Goal: Find specific page/section: Find specific page/section

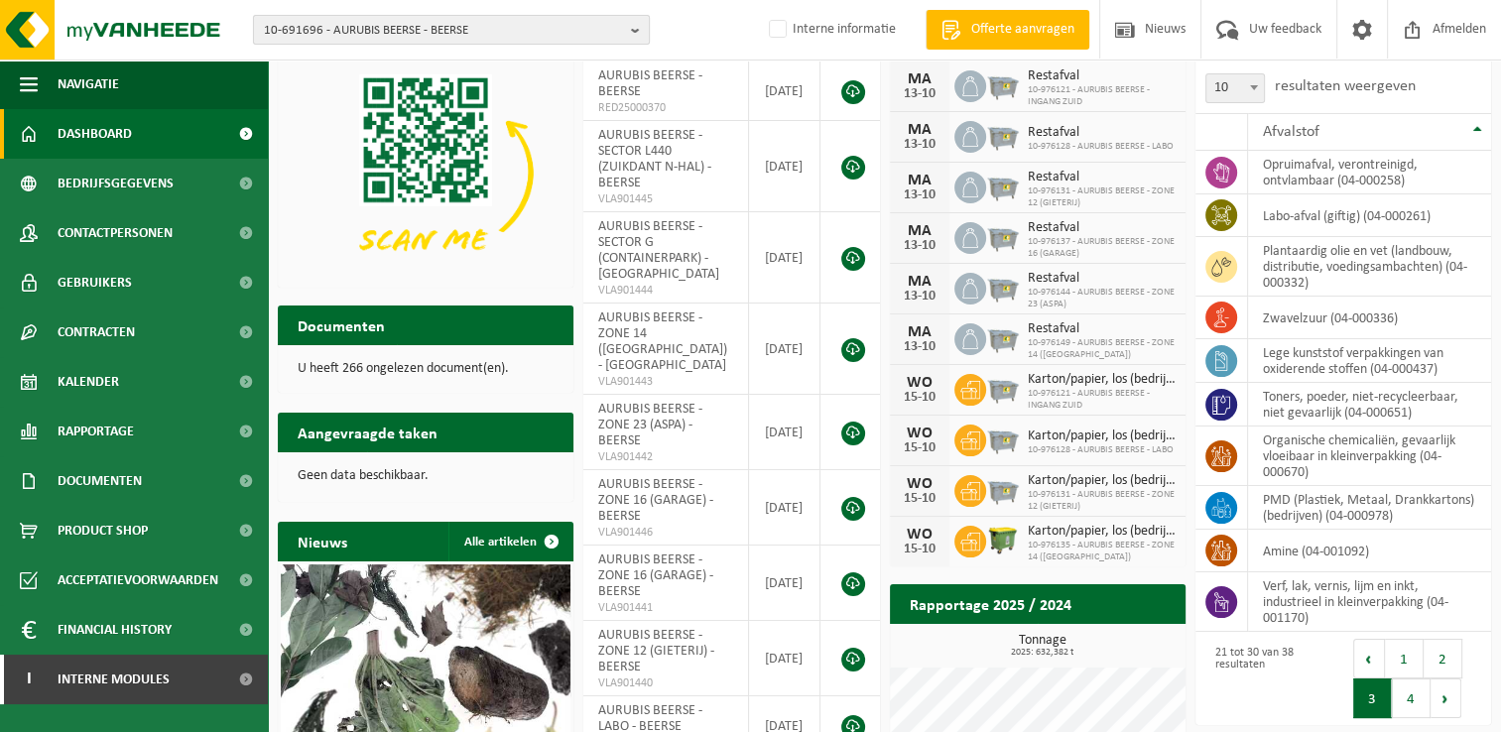
click at [373, 34] on span "10-691696 - AURUBIS BEERSE - BEERSE" at bounding box center [443, 31] width 359 height 30
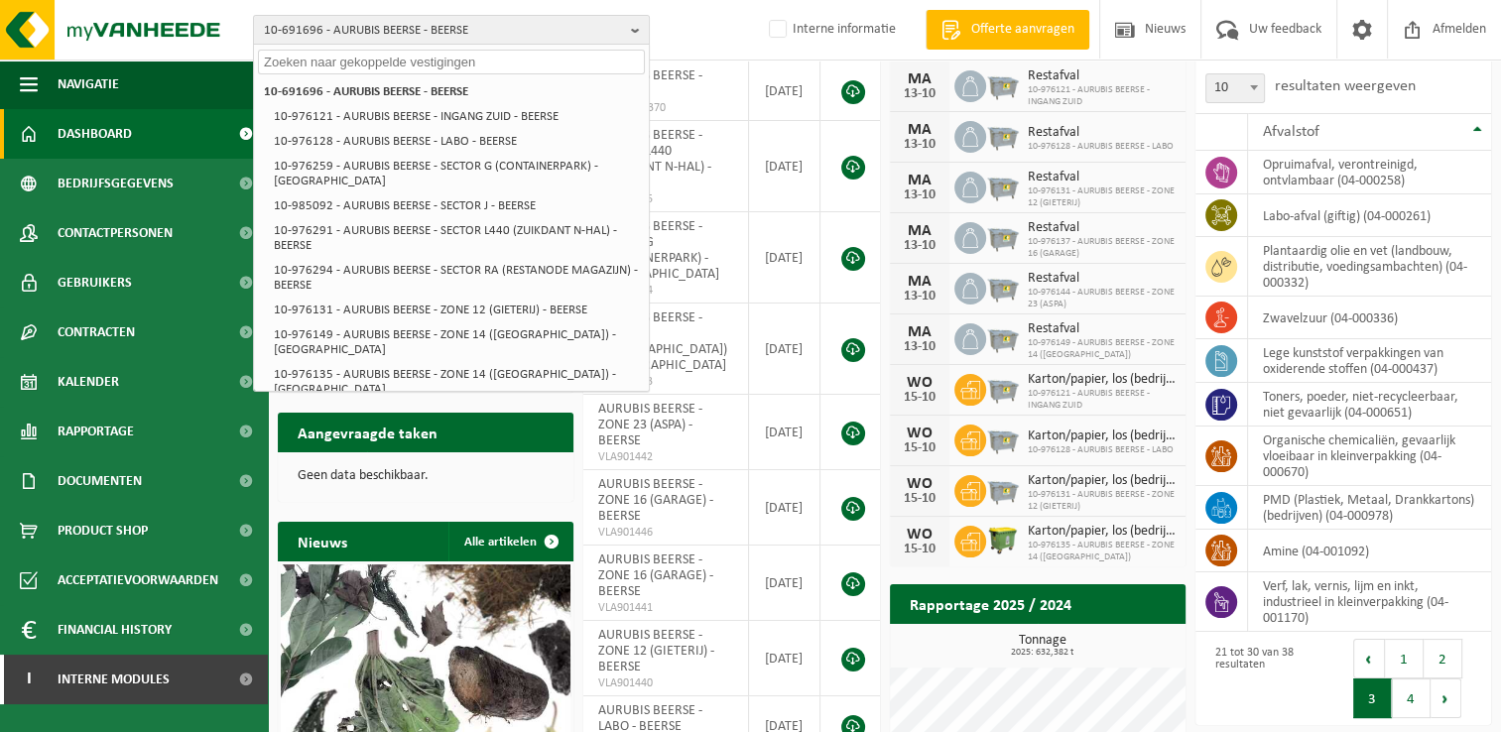
click at [383, 58] on input "text" at bounding box center [451, 62] width 387 height 25
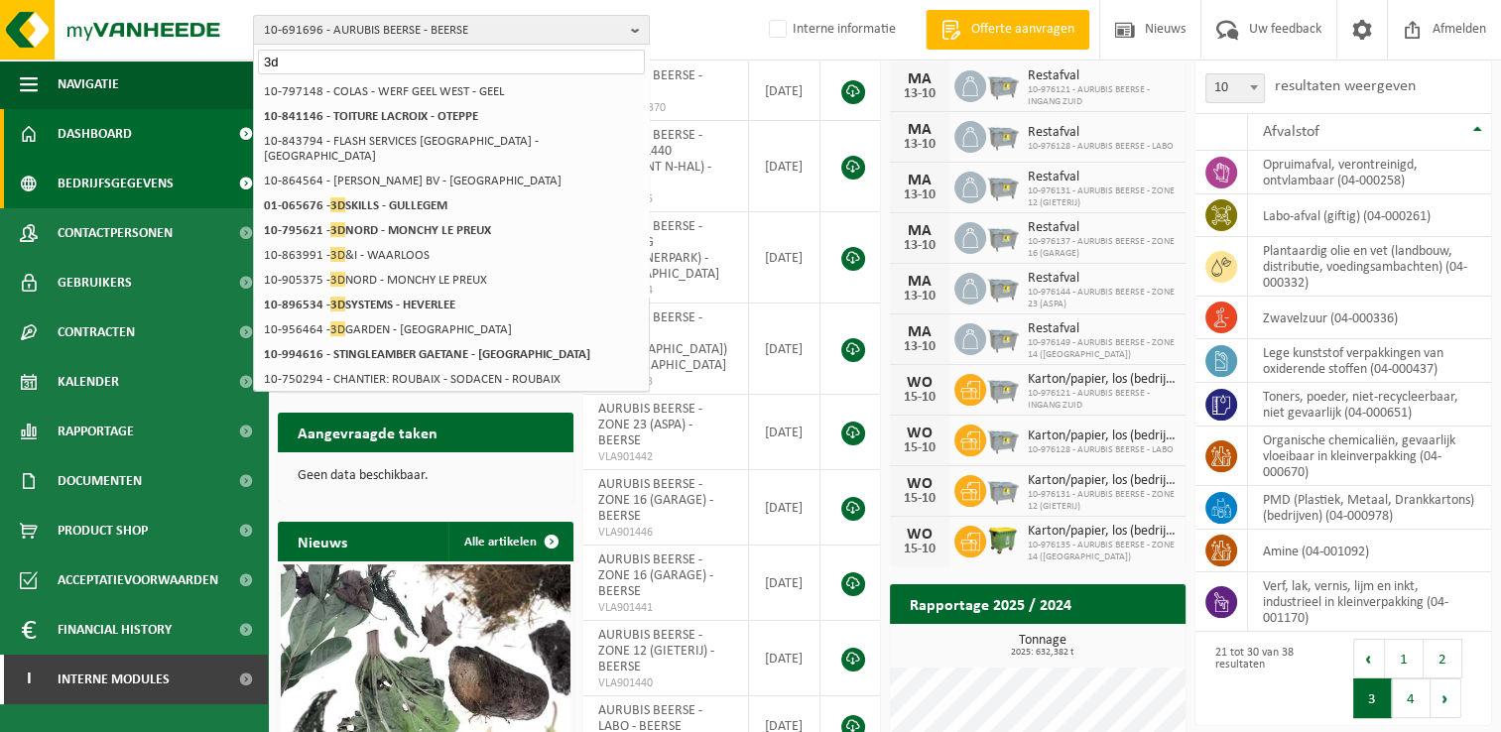
type input "3"
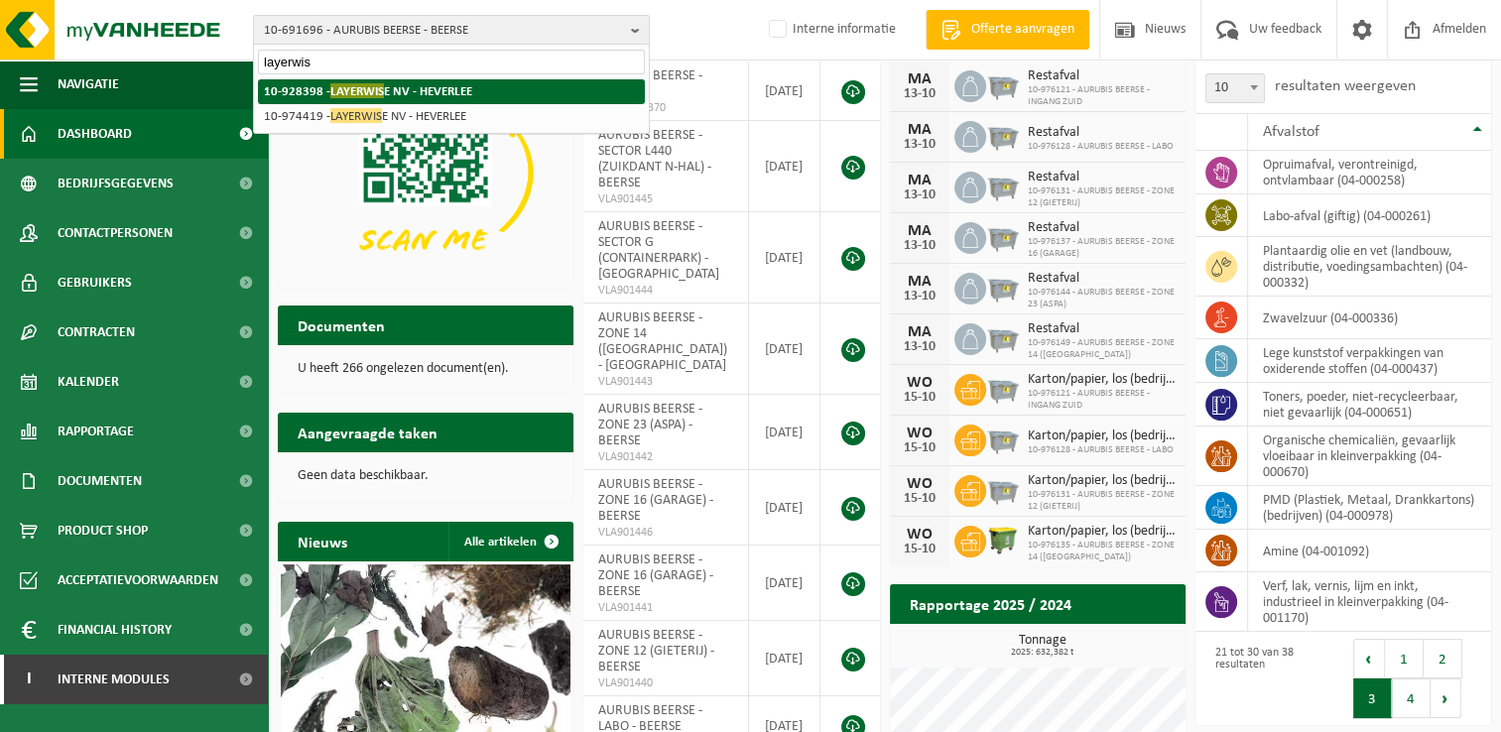
type input "layerwis"
click at [395, 91] on strong "10-928398 - LAYERWIS E NV - HEVERLEE" at bounding box center [368, 90] width 208 height 15
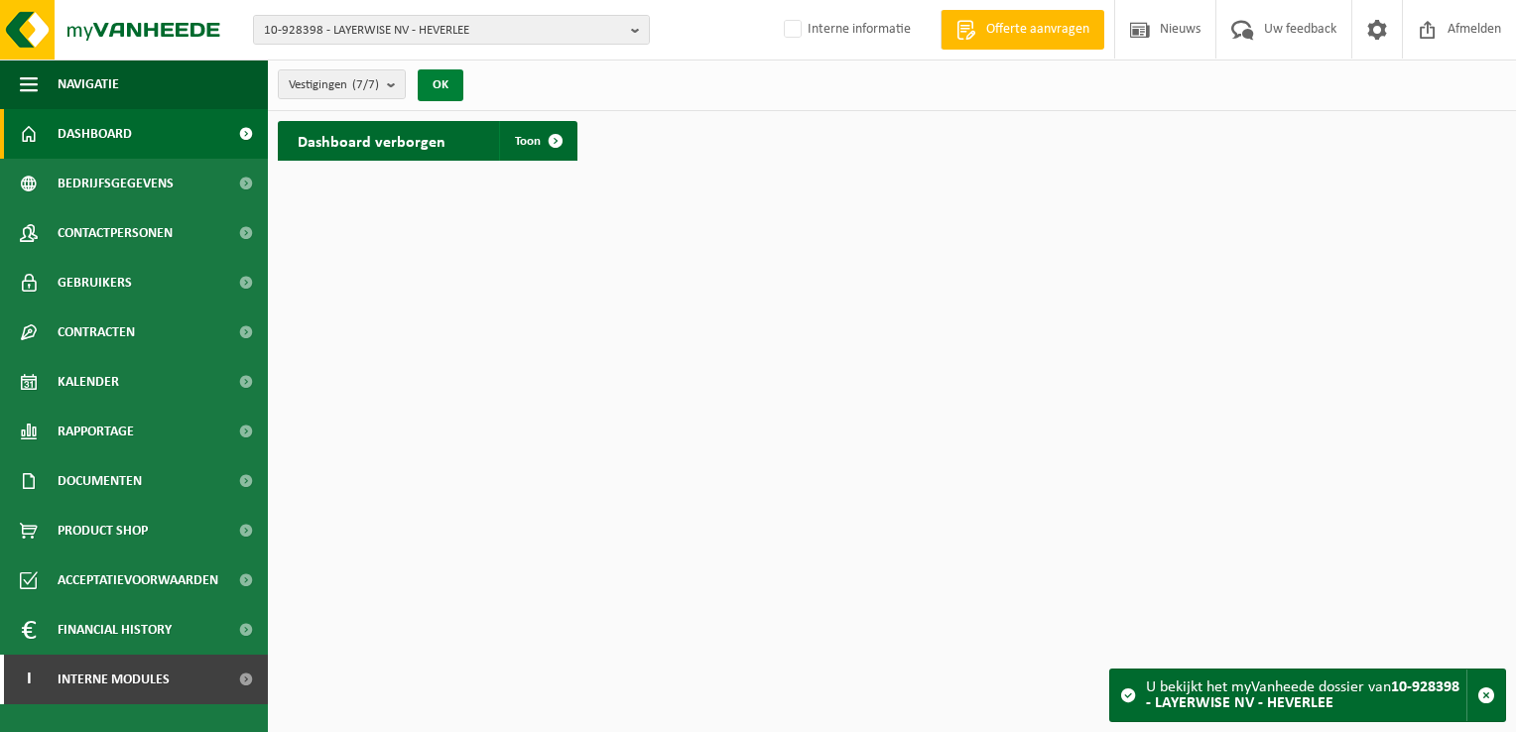
click at [446, 78] on button "OK" at bounding box center [441, 85] width 46 height 32
click at [543, 129] on span at bounding box center [556, 141] width 40 height 40
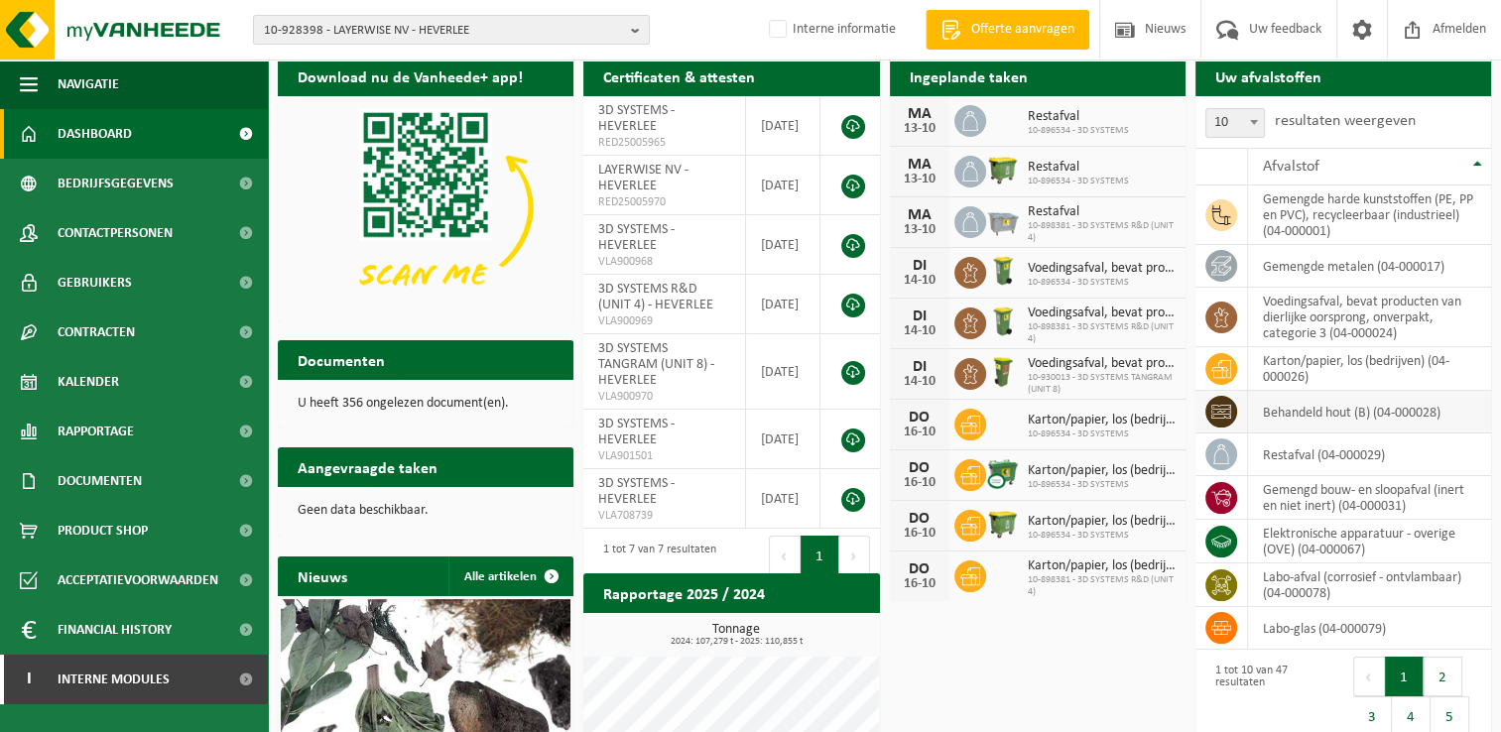
scroll to position [99, 0]
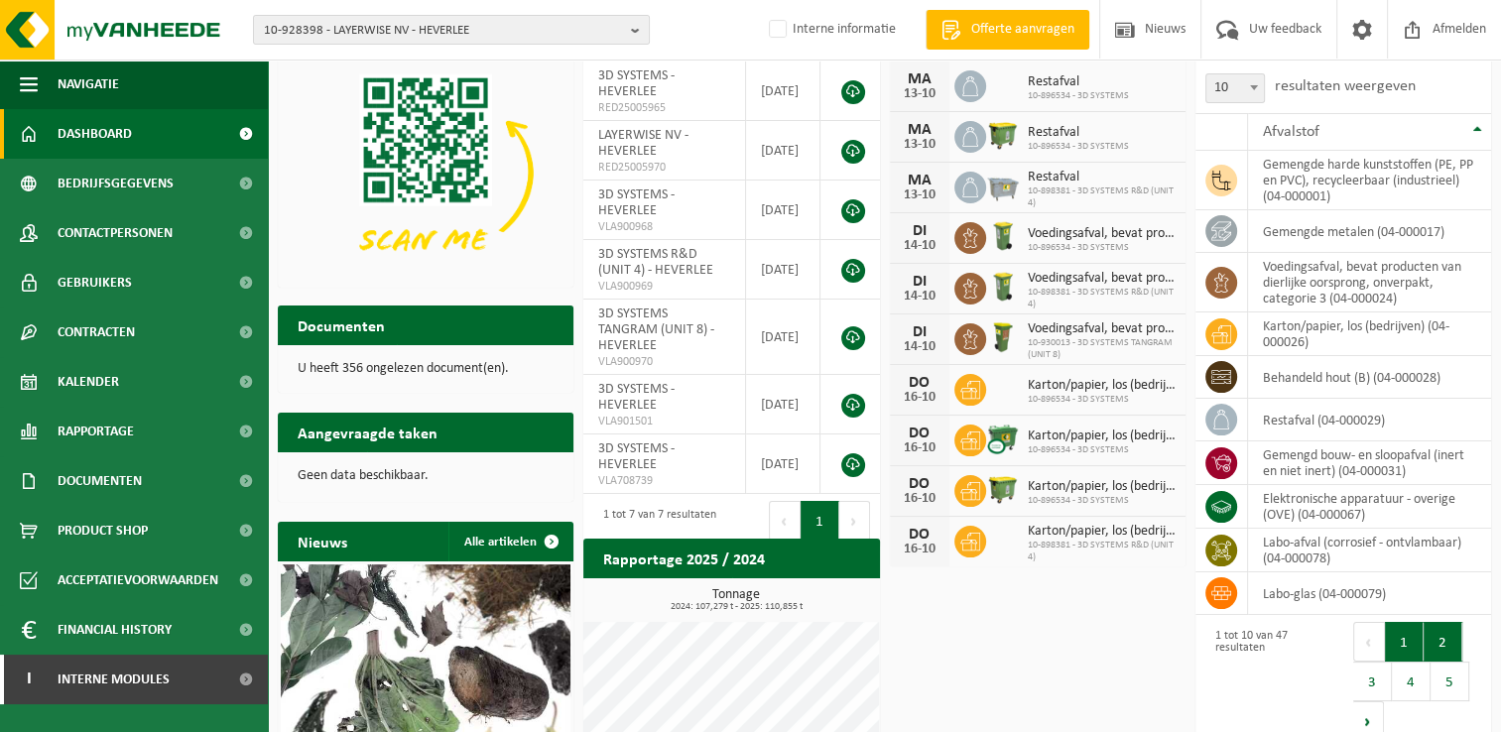
click at [1434, 646] on button "2" at bounding box center [1442, 642] width 39 height 40
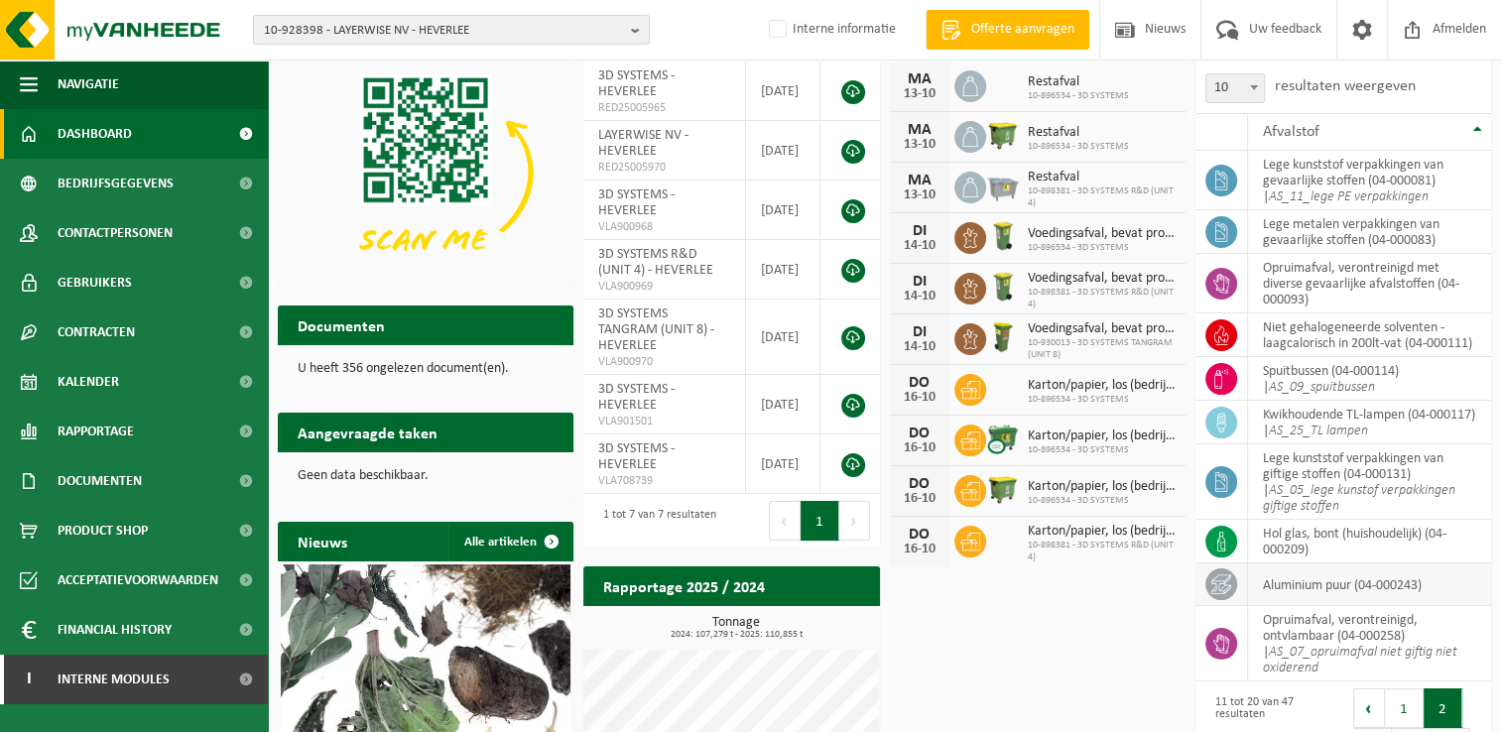
scroll to position [198, 0]
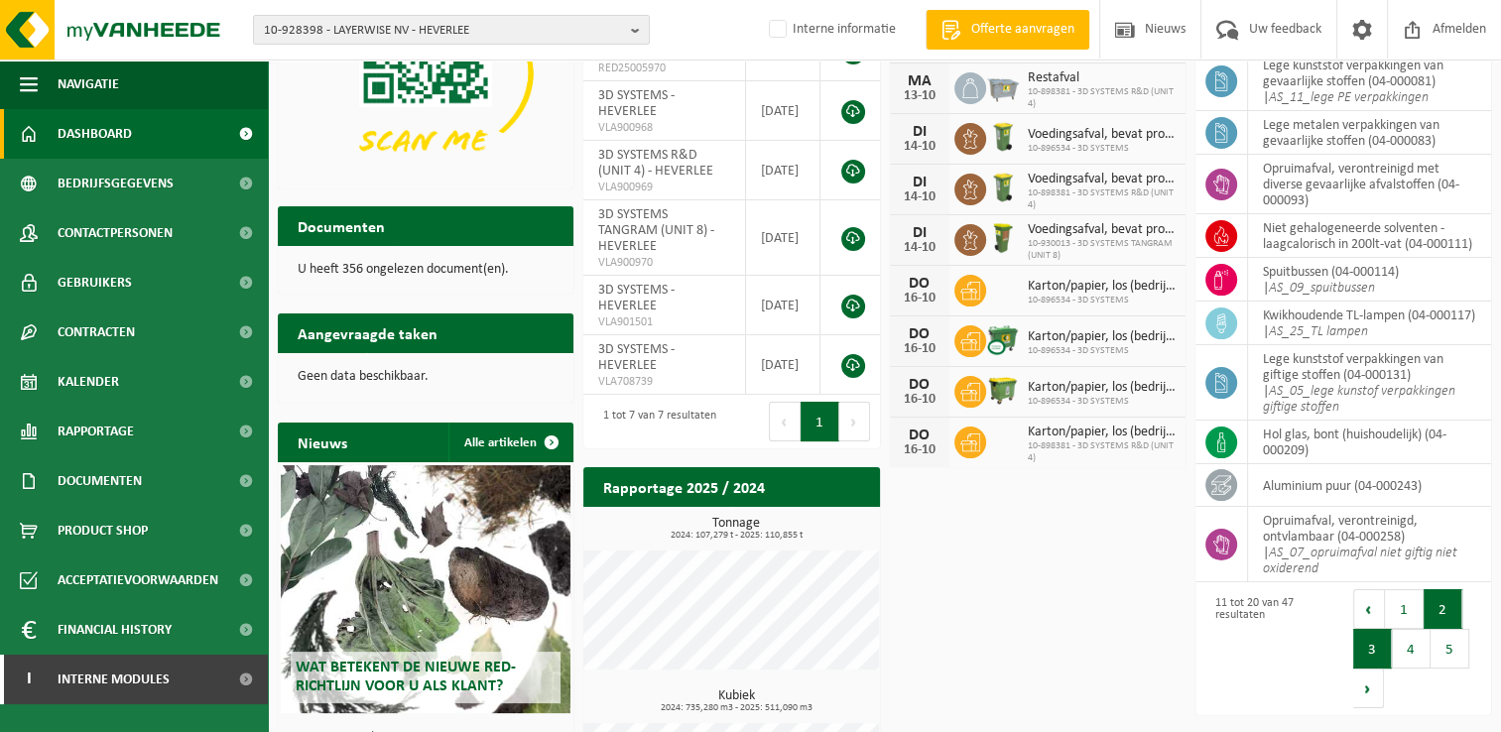
click at [1364, 641] on button "3" at bounding box center [1372, 649] width 39 height 40
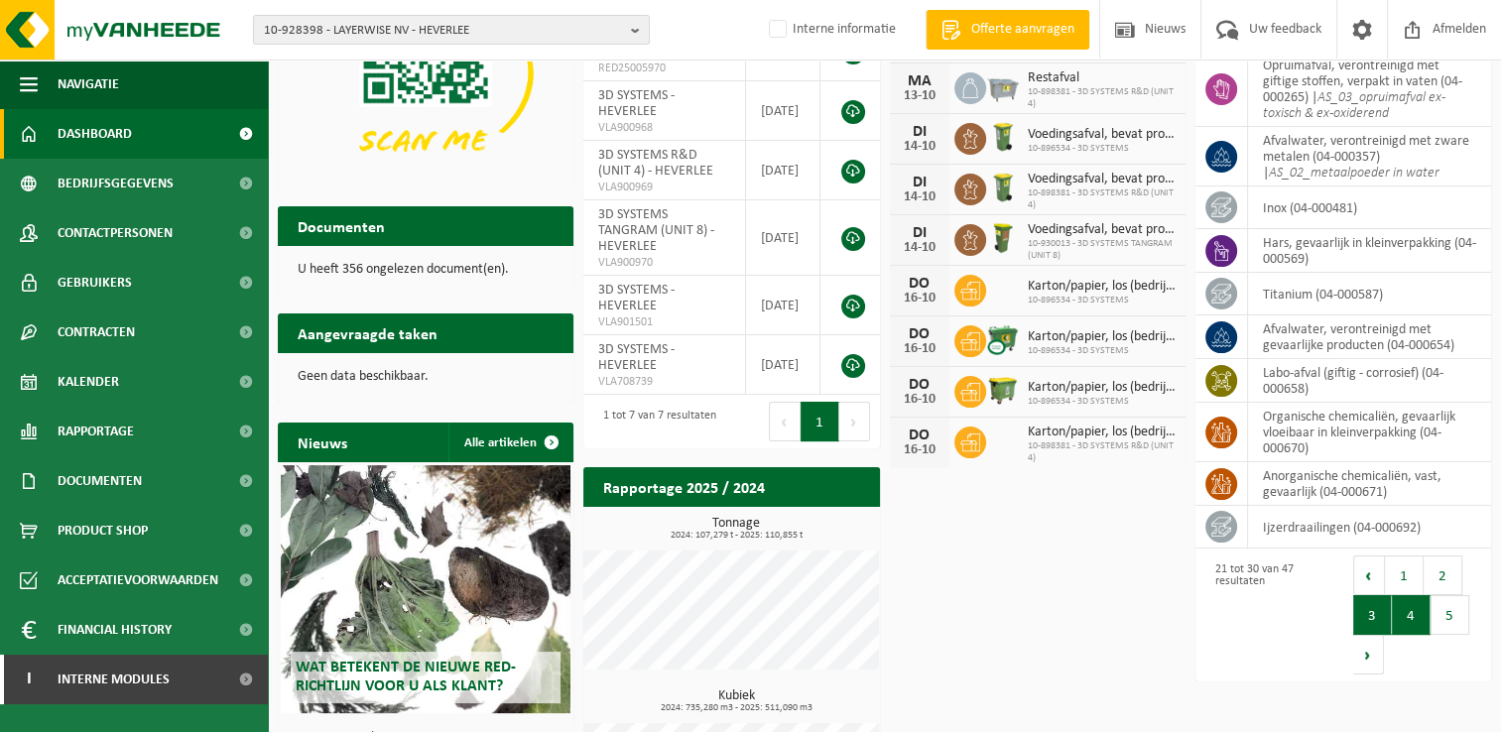
click at [1412, 613] on button "4" at bounding box center [1411, 615] width 39 height 40
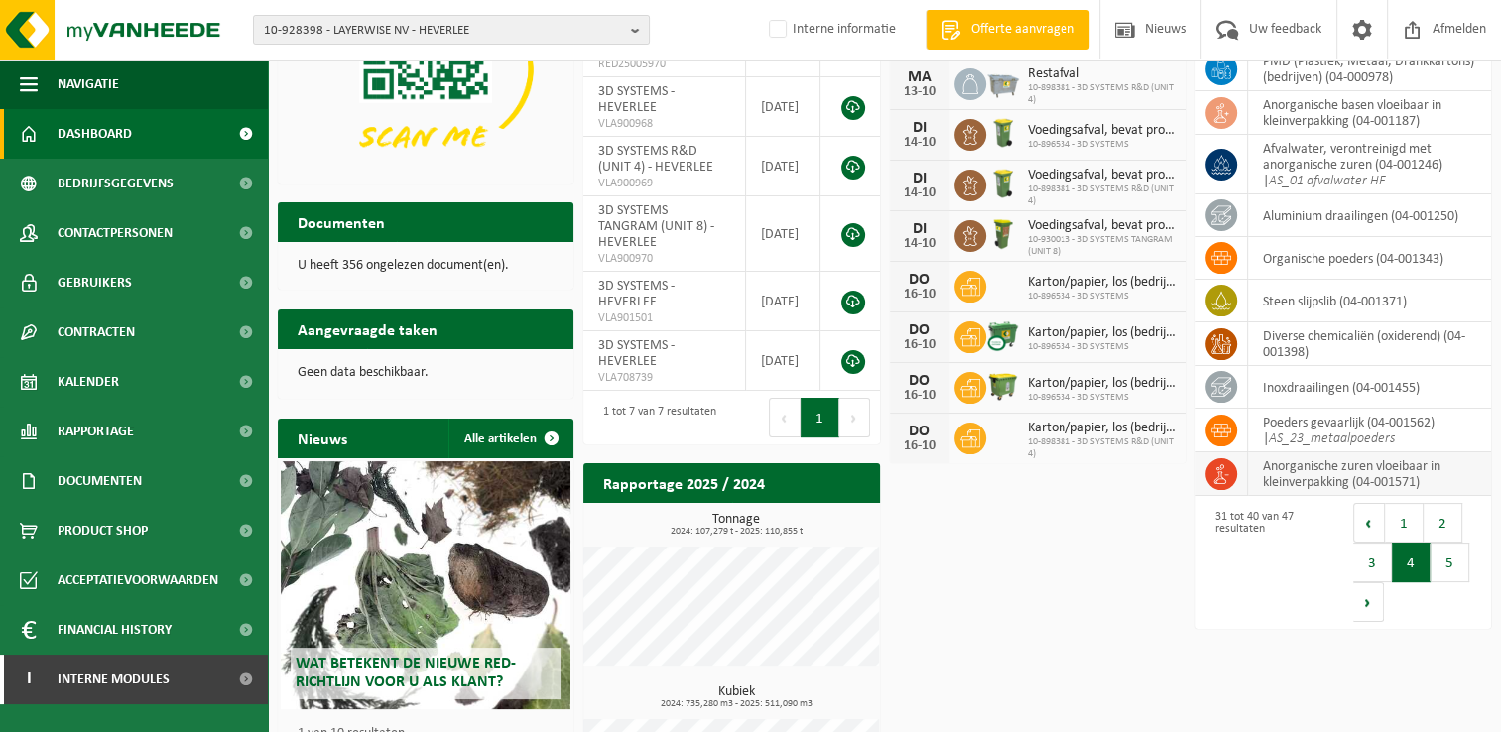
scroll to position [298, 0]
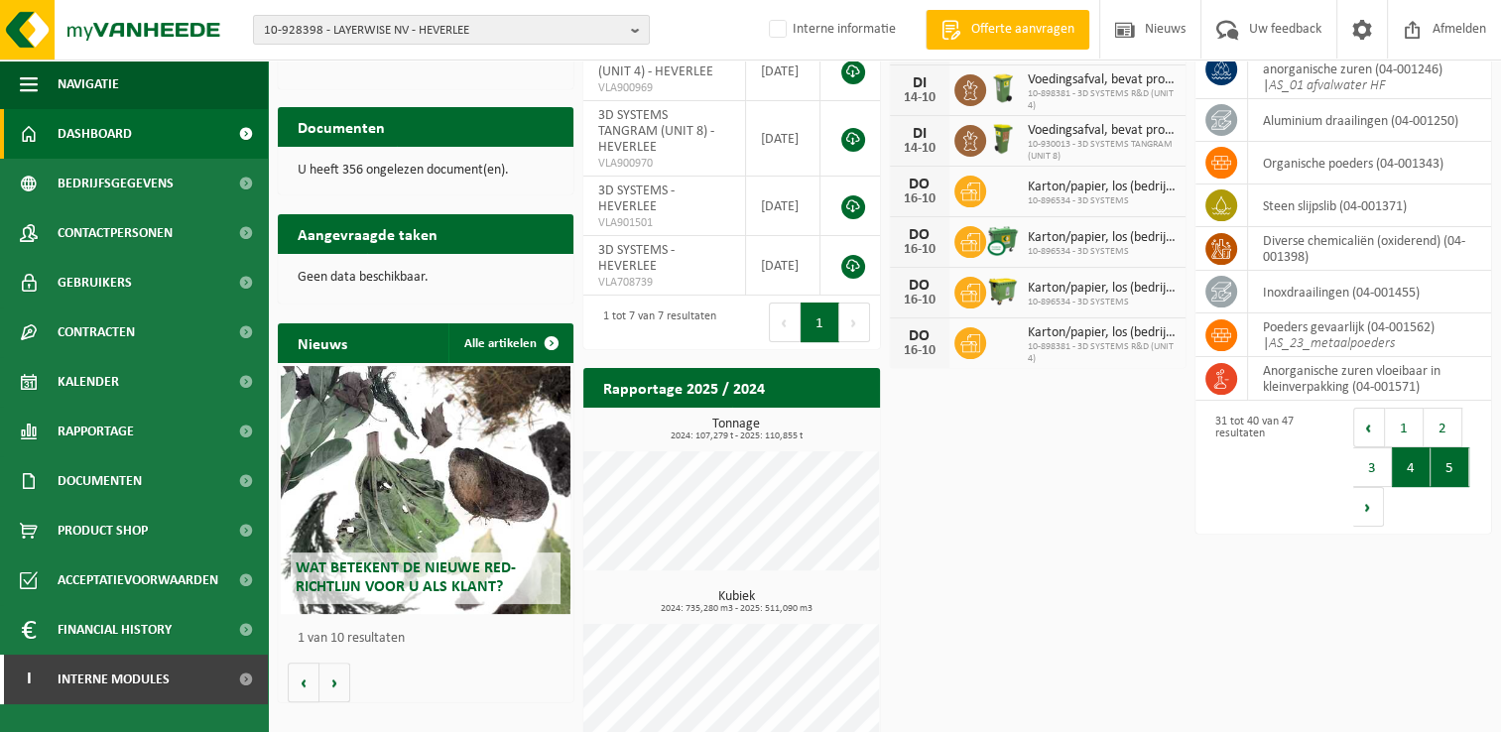
click at [1440, 464] on button "5" at bounding box center [1449, 467] width 39 height 40
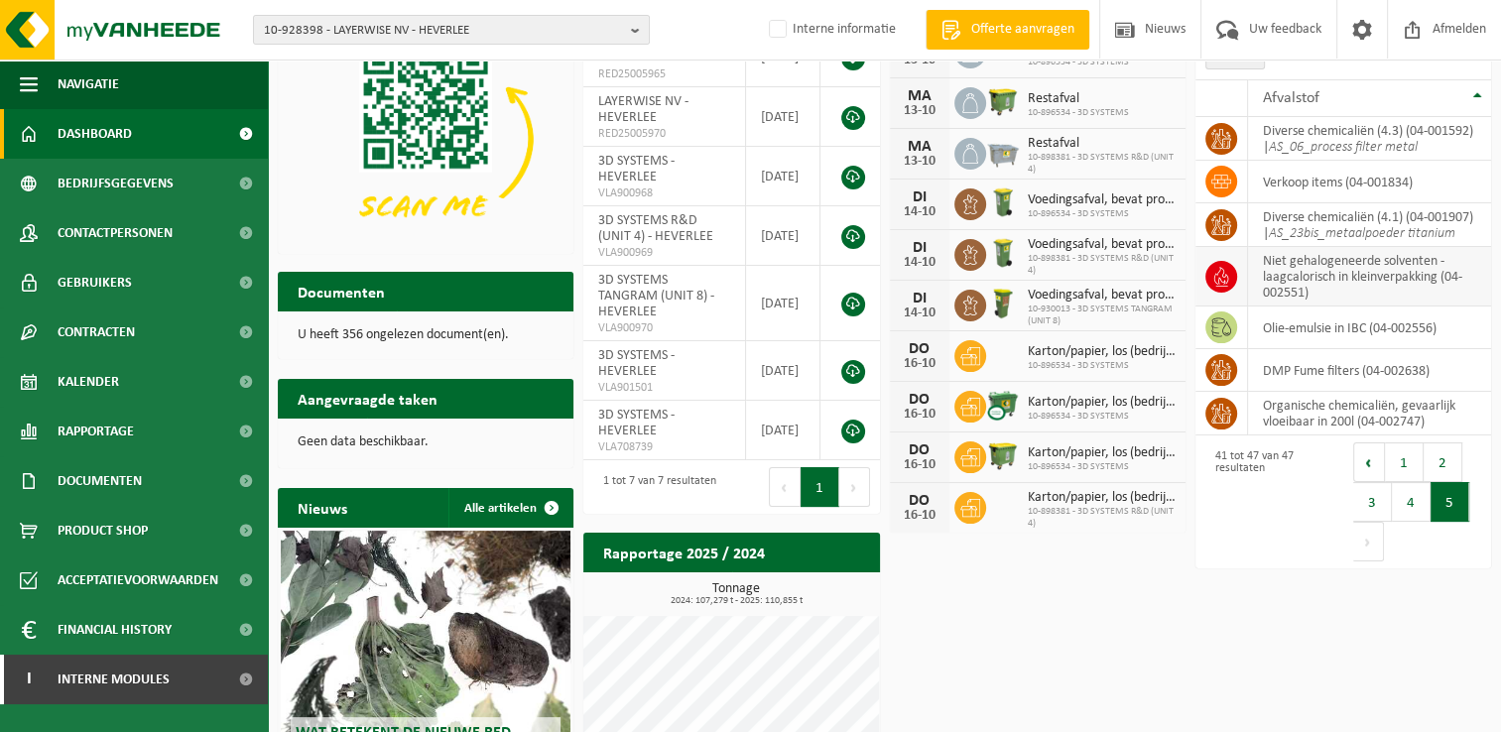
scroll to position [99, 0]
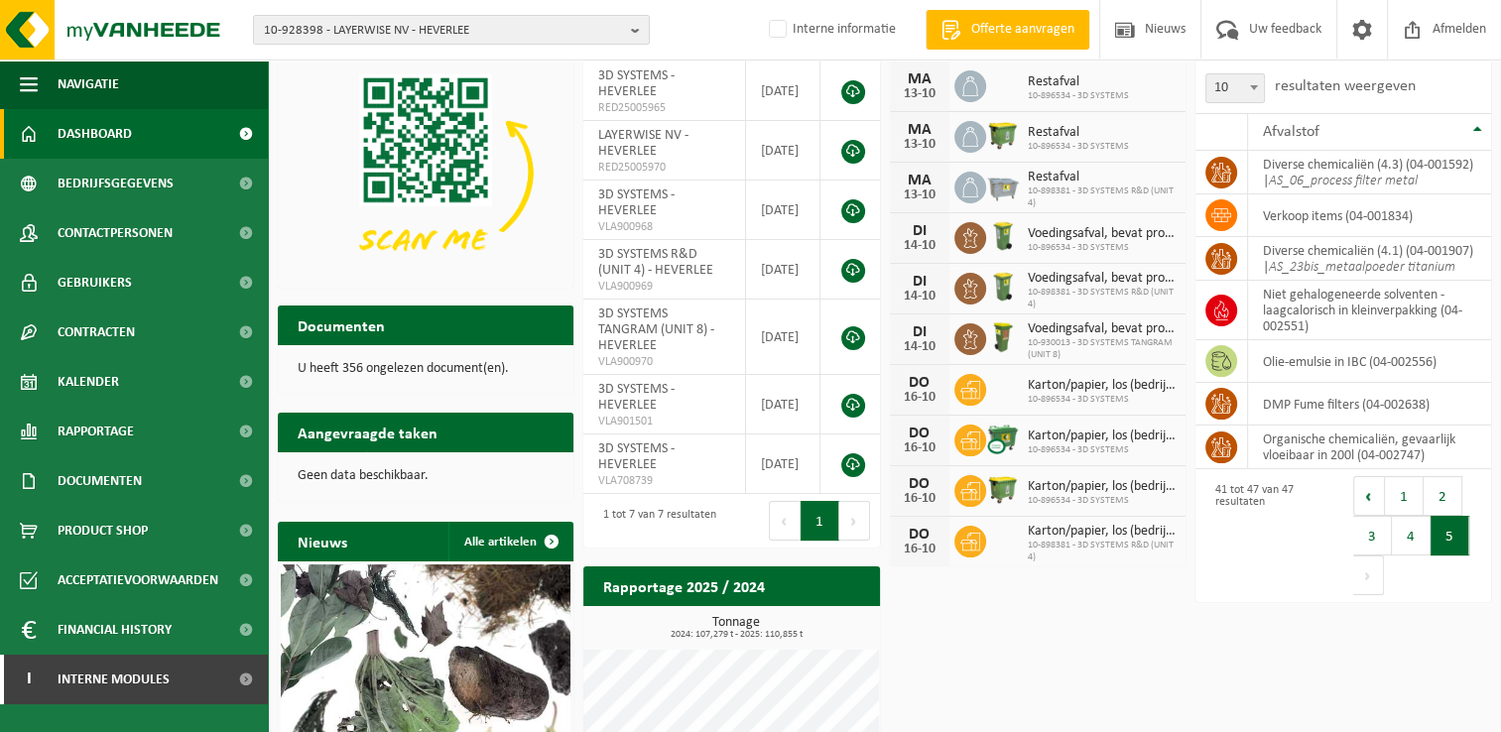
click at [1052, 672] on div "Download nu de Vanheede+ app! Verberg Certificaten & attesten Bekijk uw certifi…" at bounding box center [884, 486] width 1223 height 949
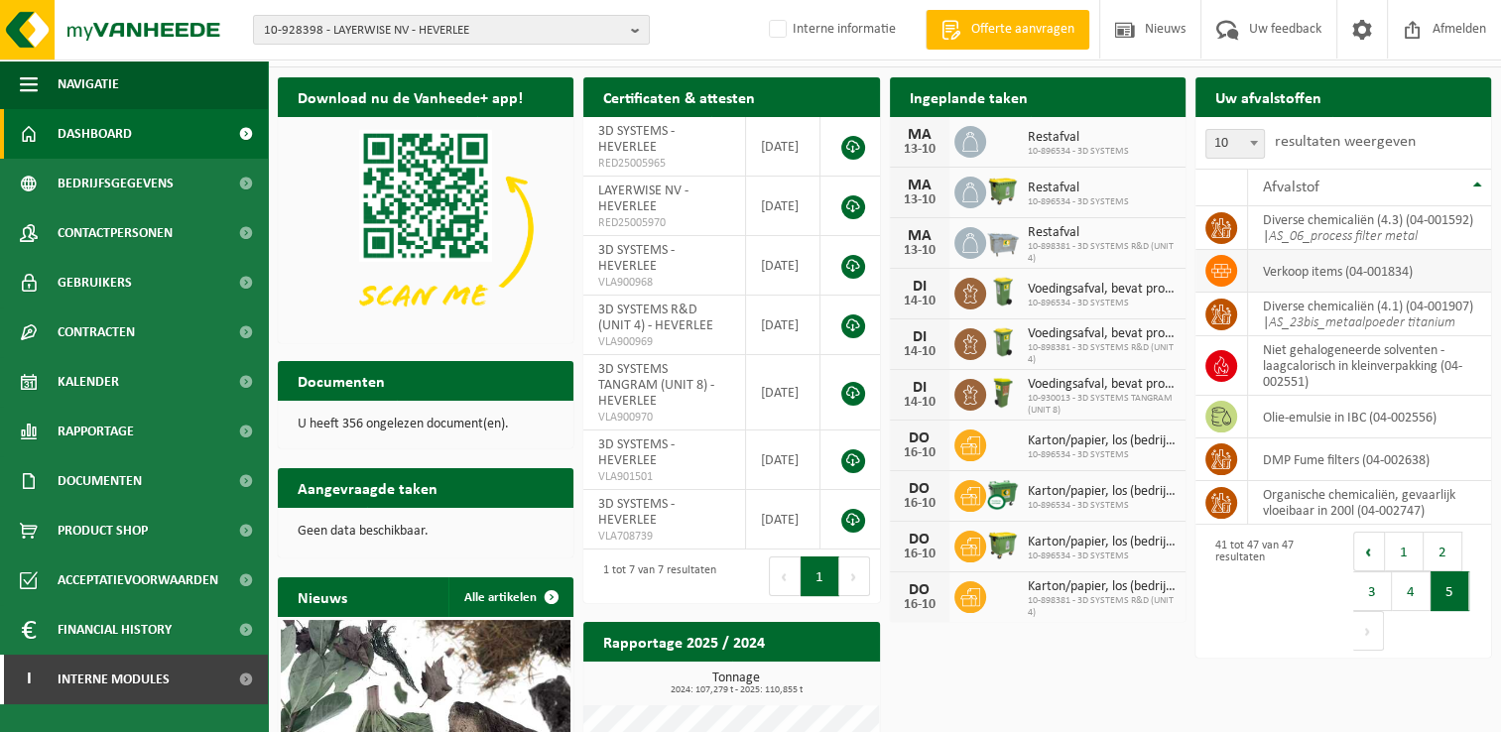
scroll to position [0, 0]
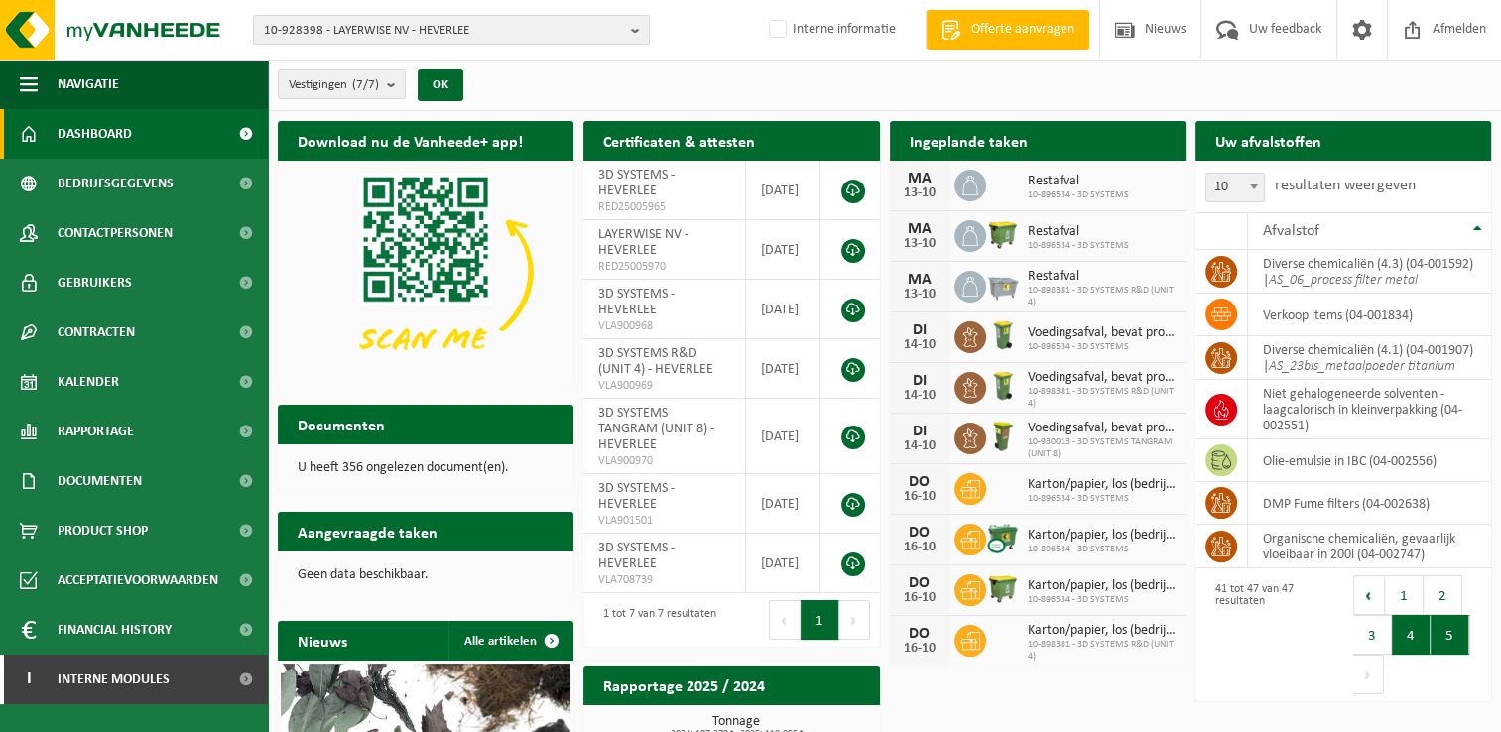
click at [1421, 640] on button "4" at bounding box center [1411, 635] width 39 height 40
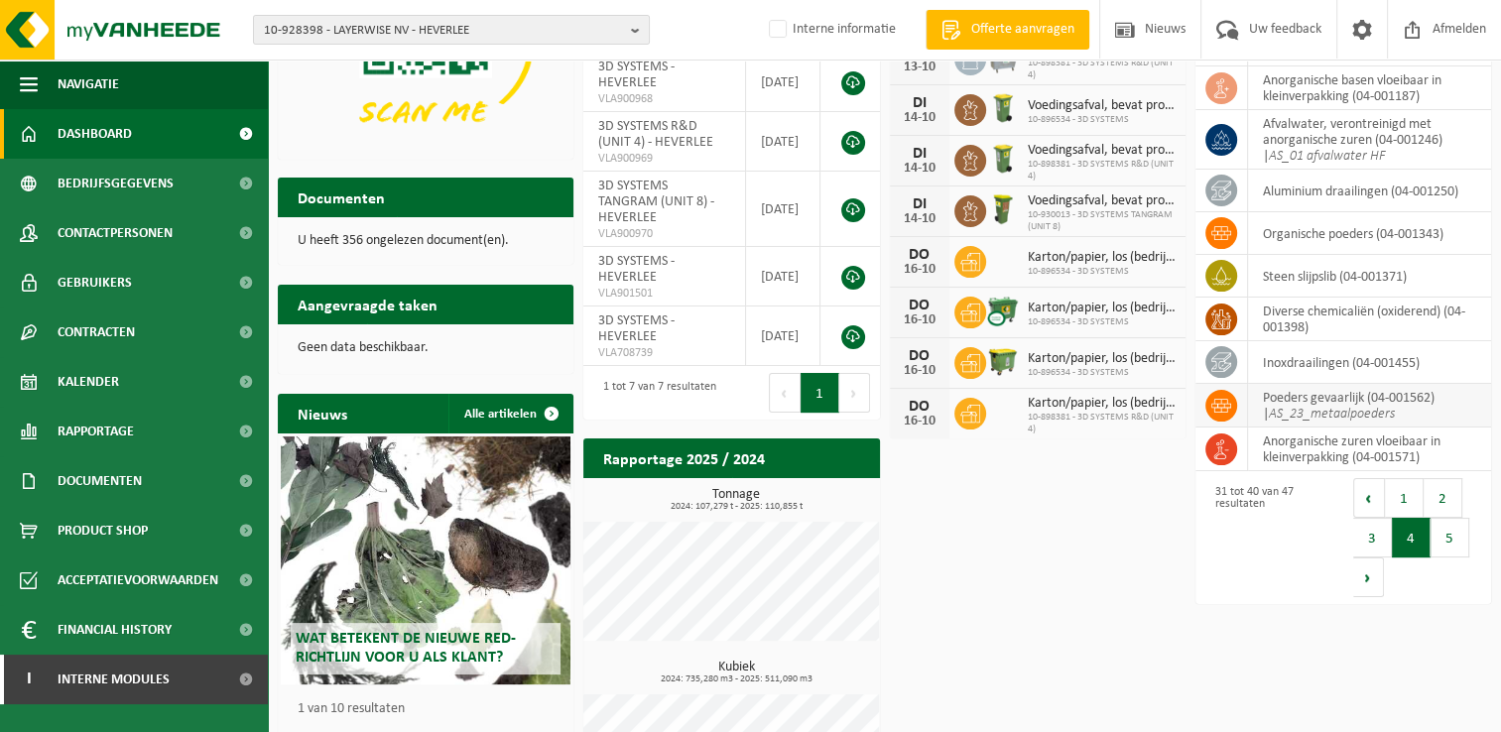
scroll to position [128, 0]
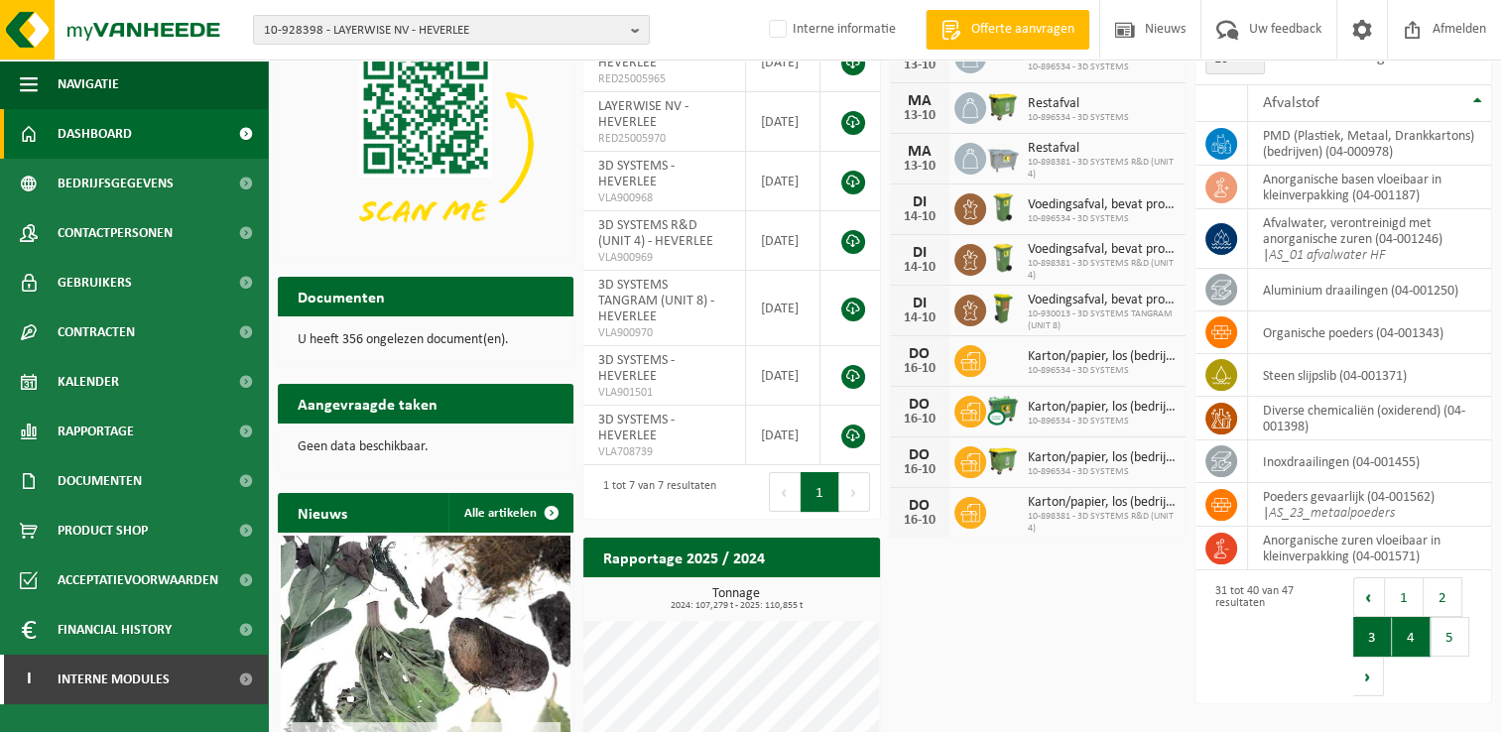
click at [1377, 626] on button "3" at bounding box center [1372, 637] width 39 height 40
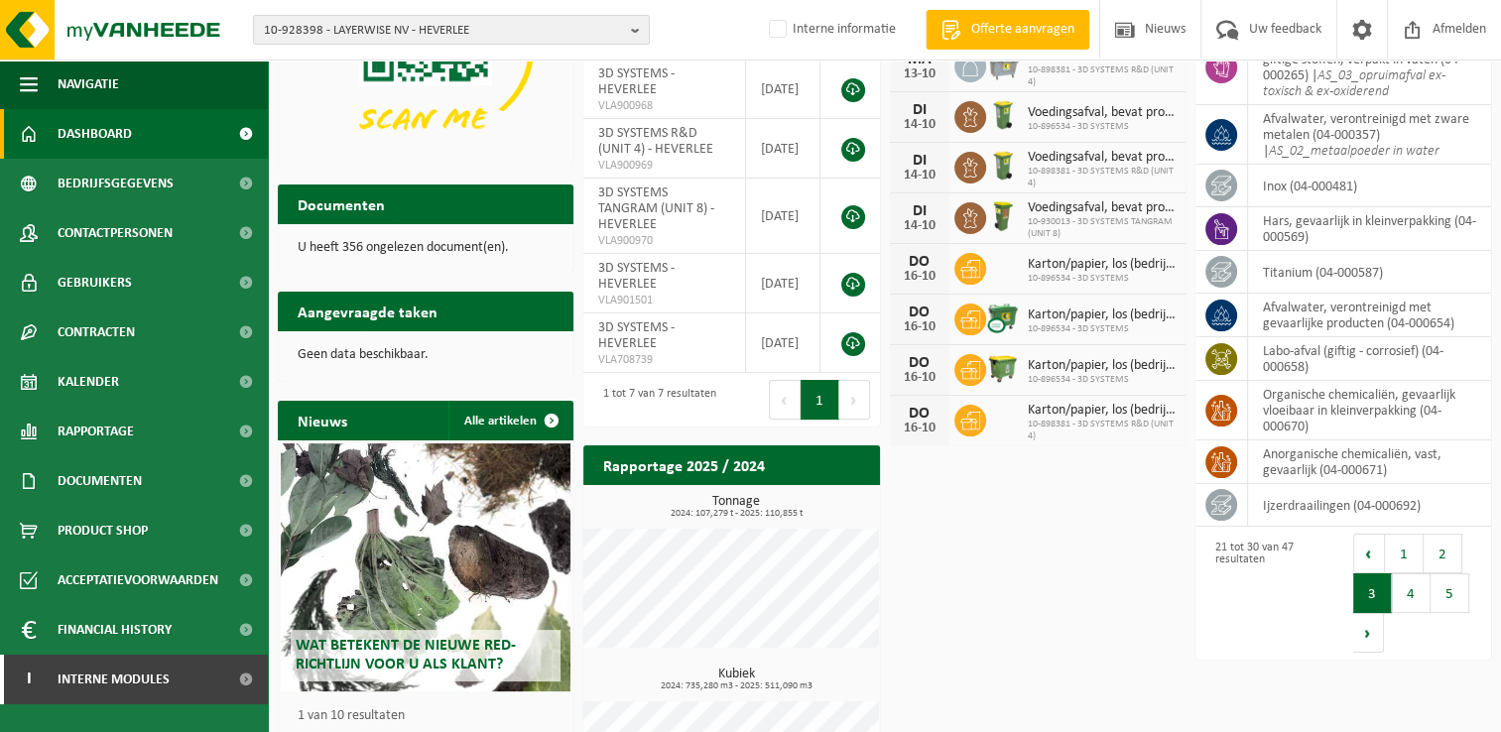
scroll to position [227, 0]
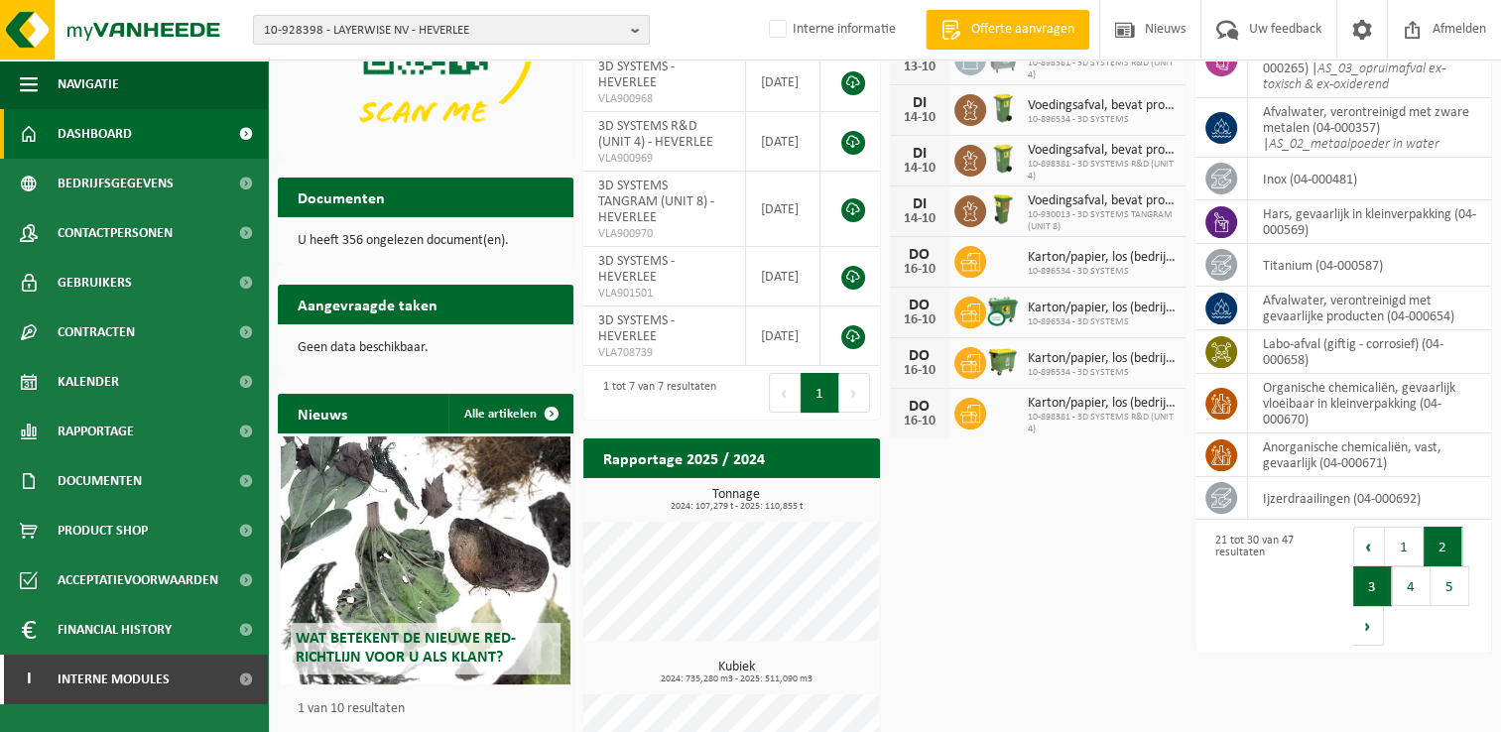
click at [1429, 553] on button "2" at bounding box center [1442, 547] width 39 height 40
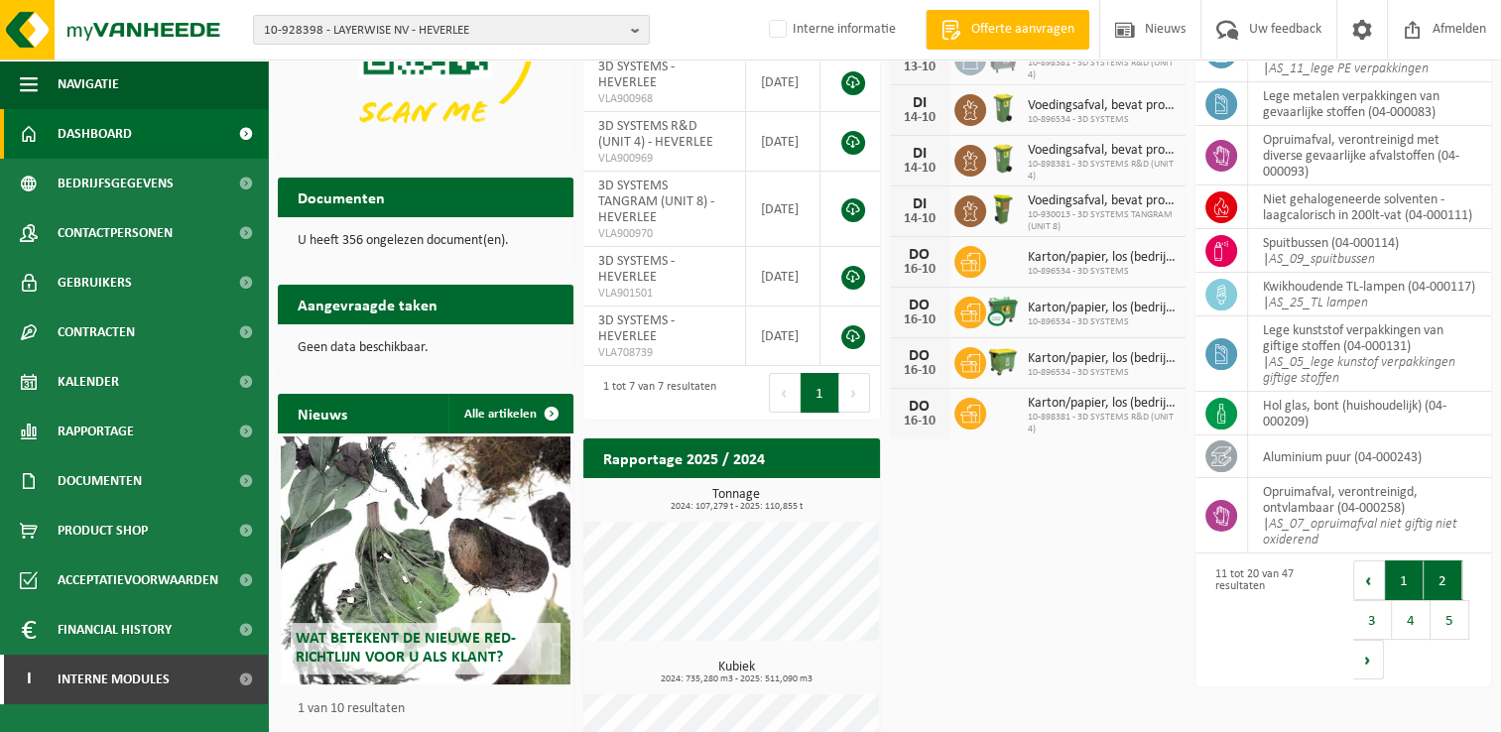
click at [1406, 578] on button "1" at bounding box center [1404, 580] width 39 height 40
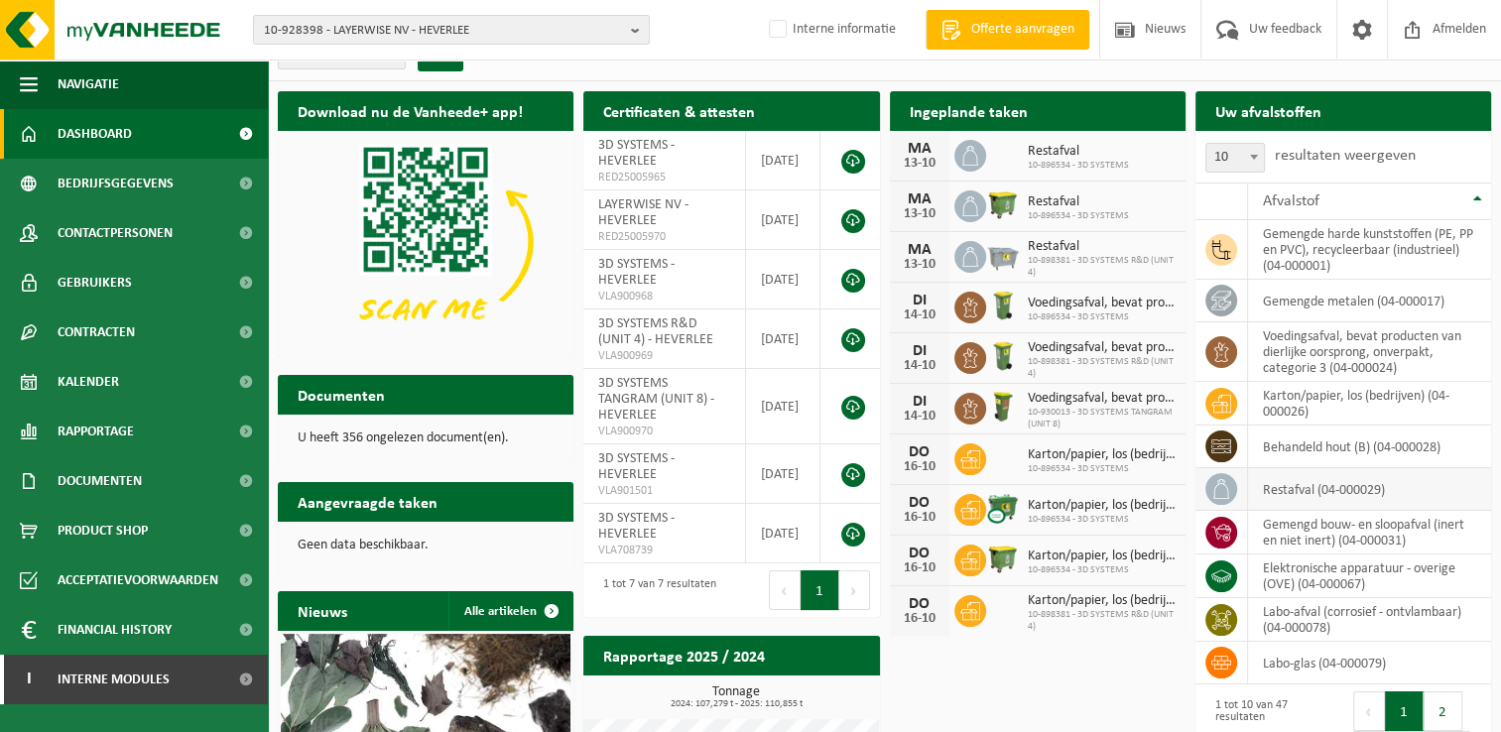
scroll to position [29, 0]
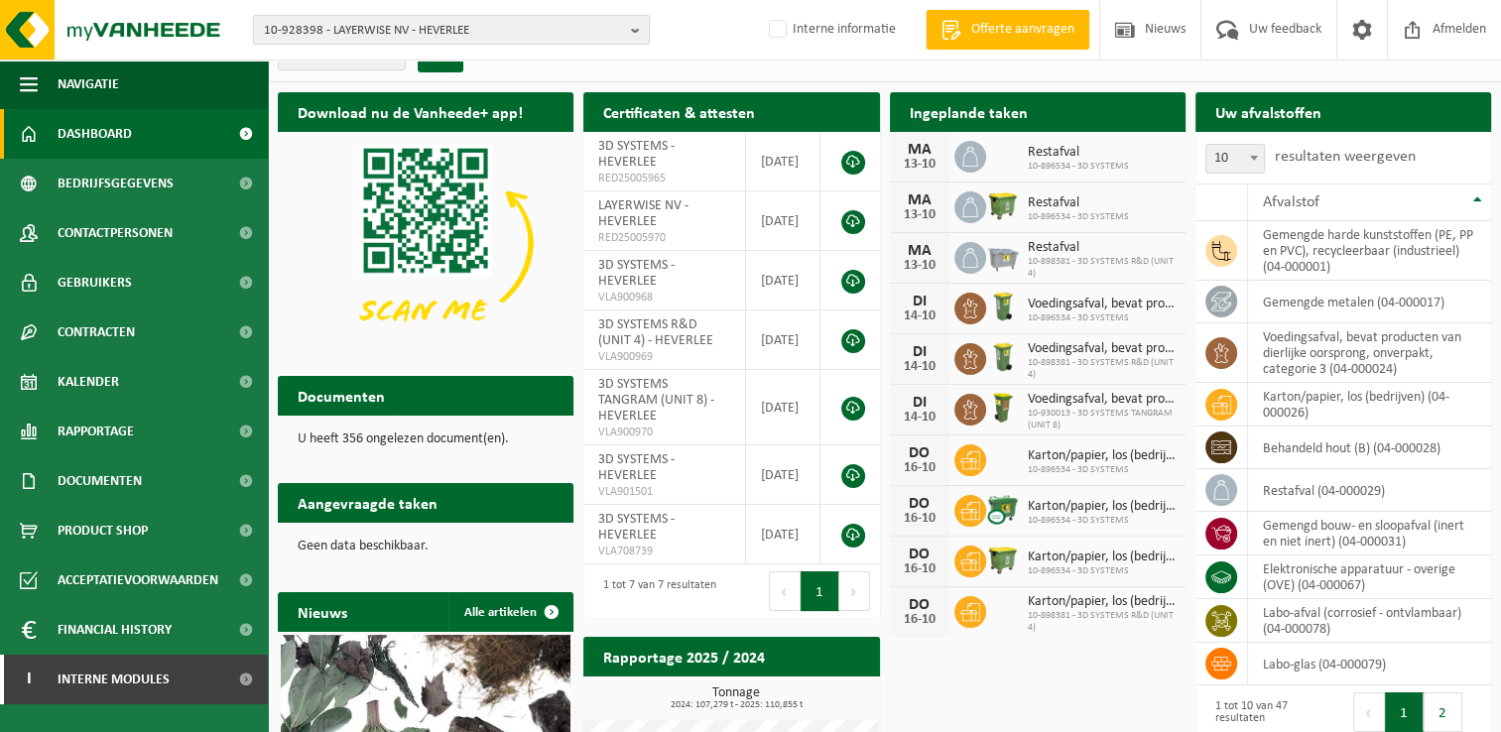
click at [547, 30] on span "10-928398 - LAYERWISE NV - HEVERLEE" at bounding box center [443, 31] width 359 height 30
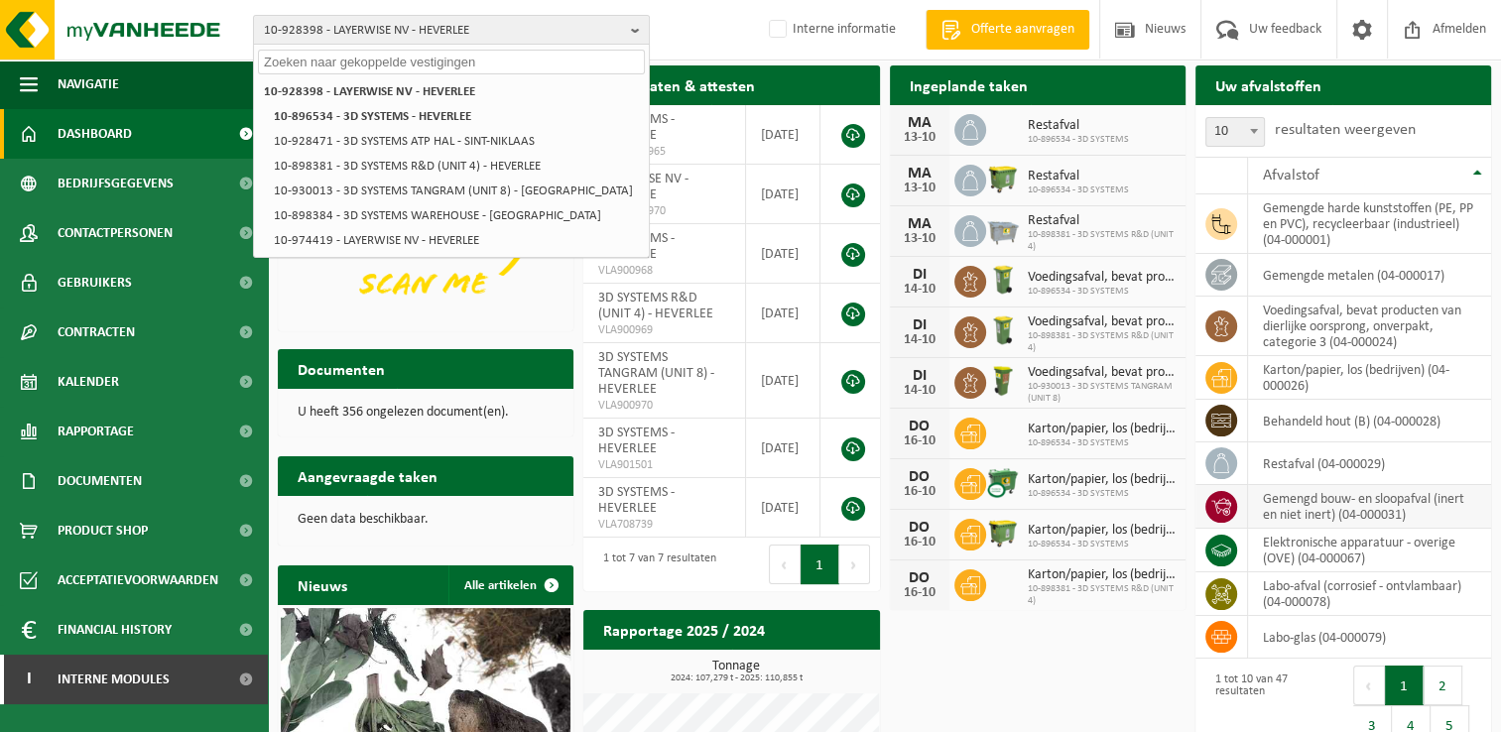
scroll to position [99, 0]
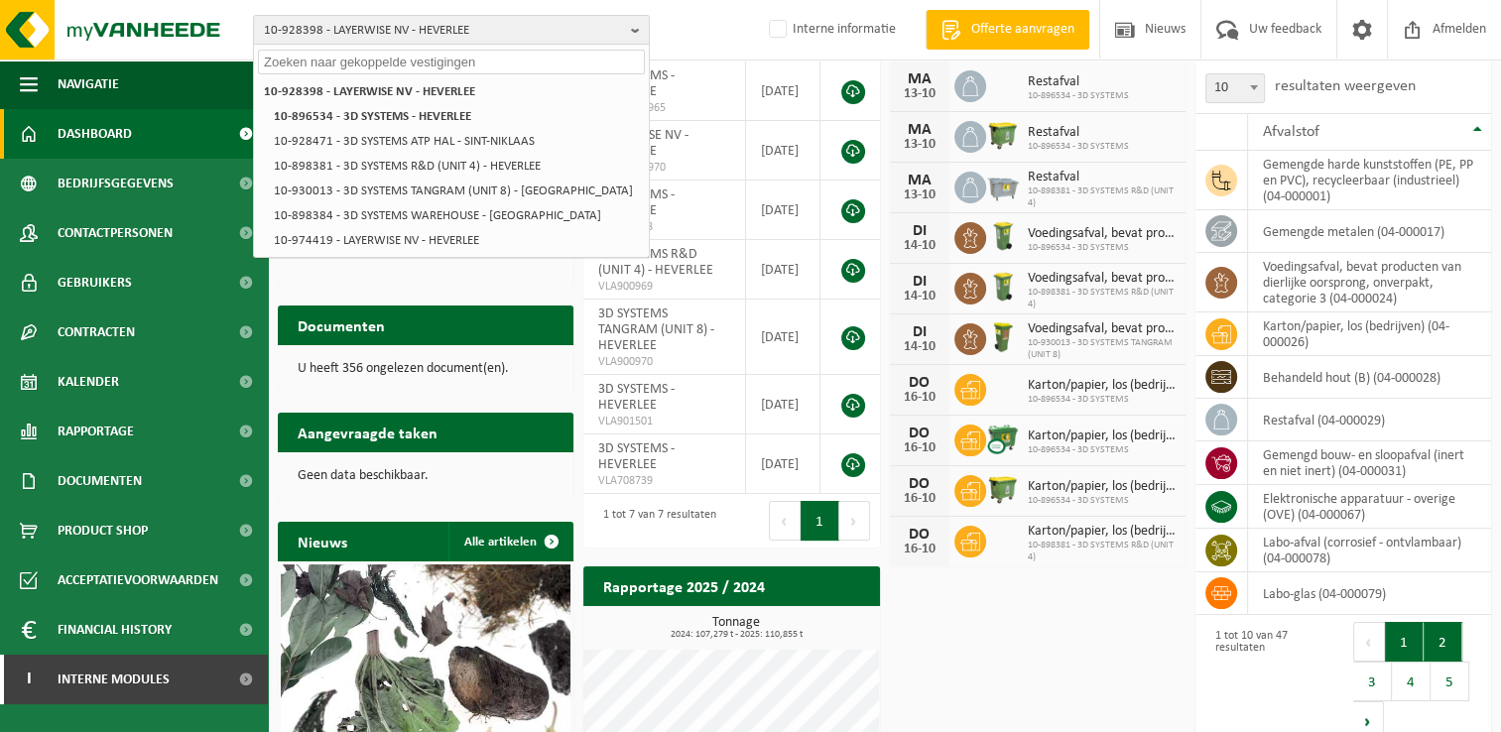
click at [1448, 649] on button "2" at bounding box center [1442, 642] width 39 height 40
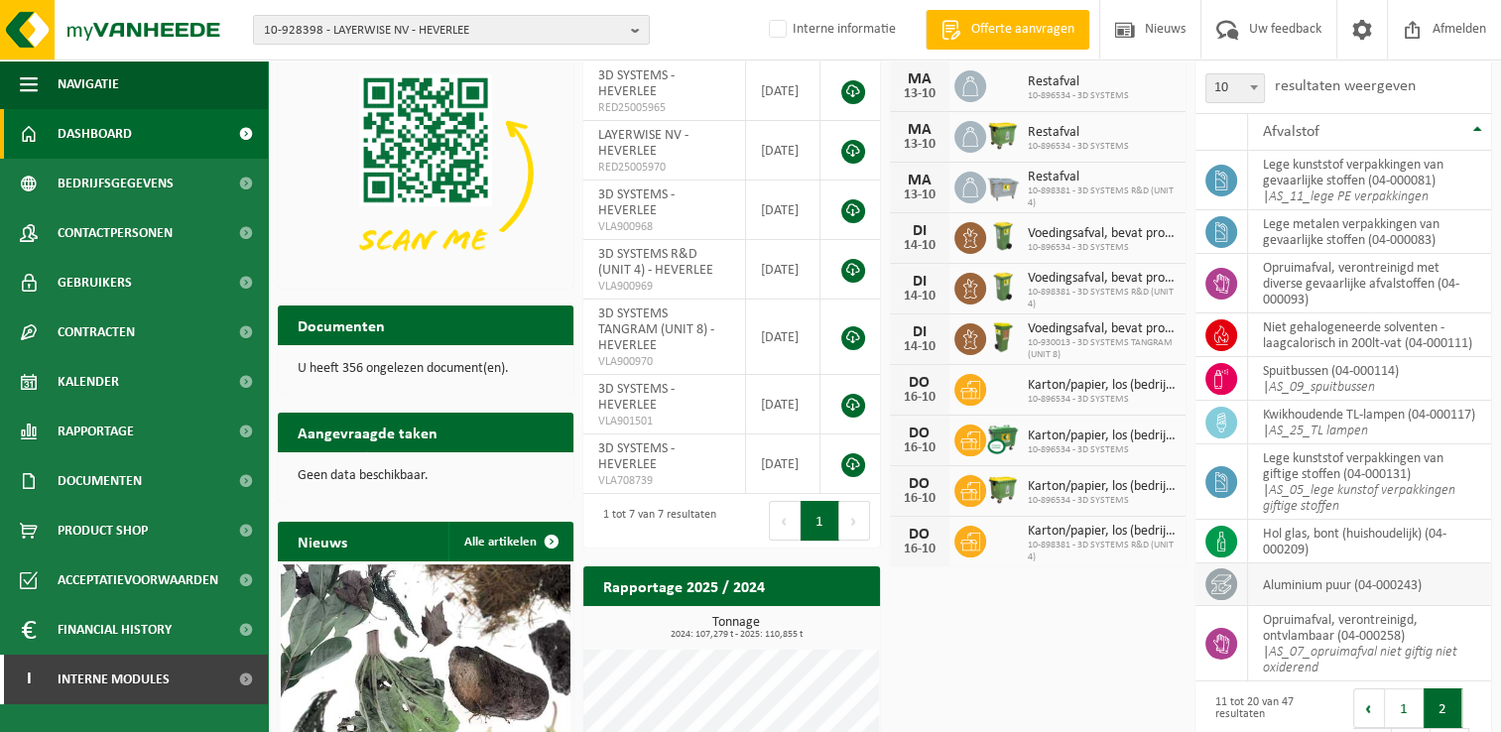
scroll to position [198, 0]
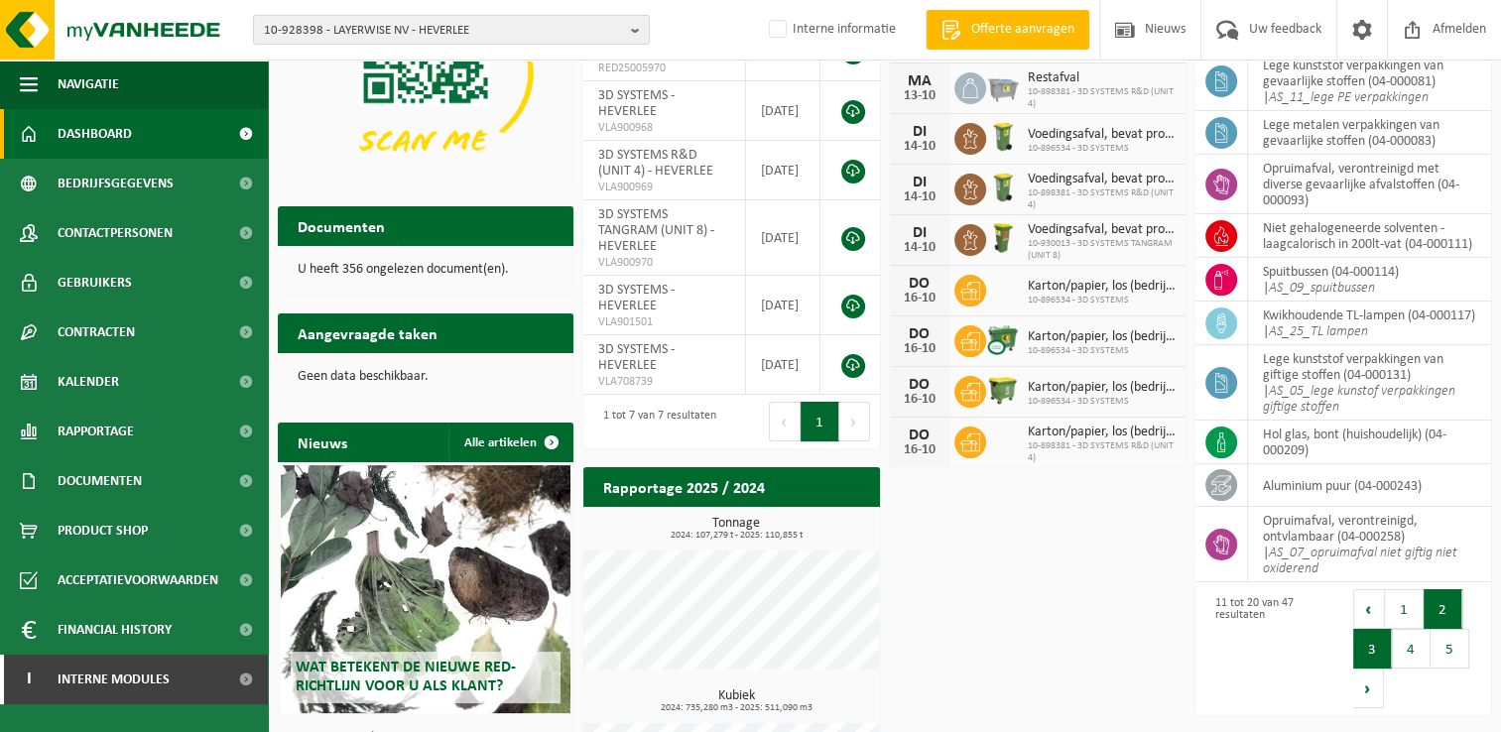
click at [1366, 645] on button "3" at bounding box center [1372, 649] width 39 height 40
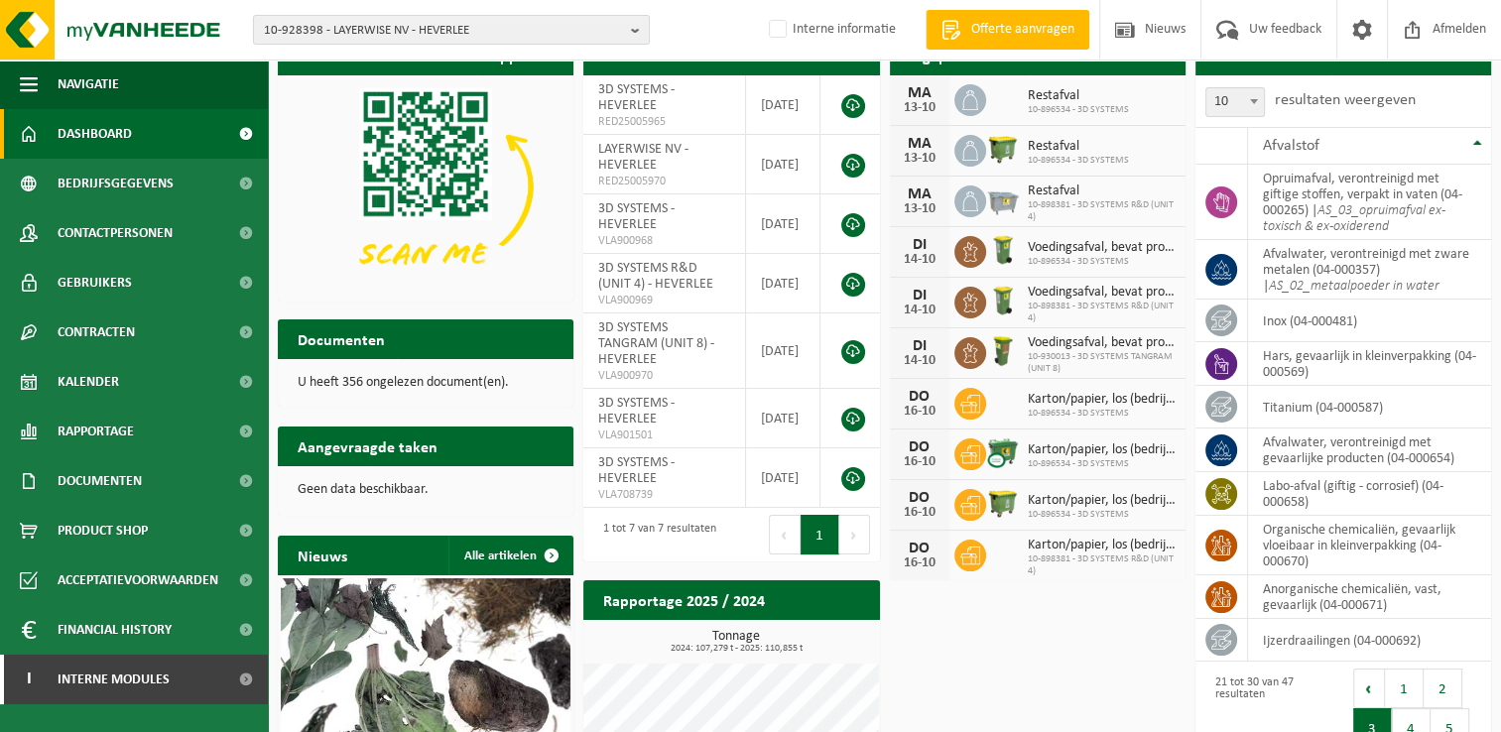
scroll to position [0, 0]
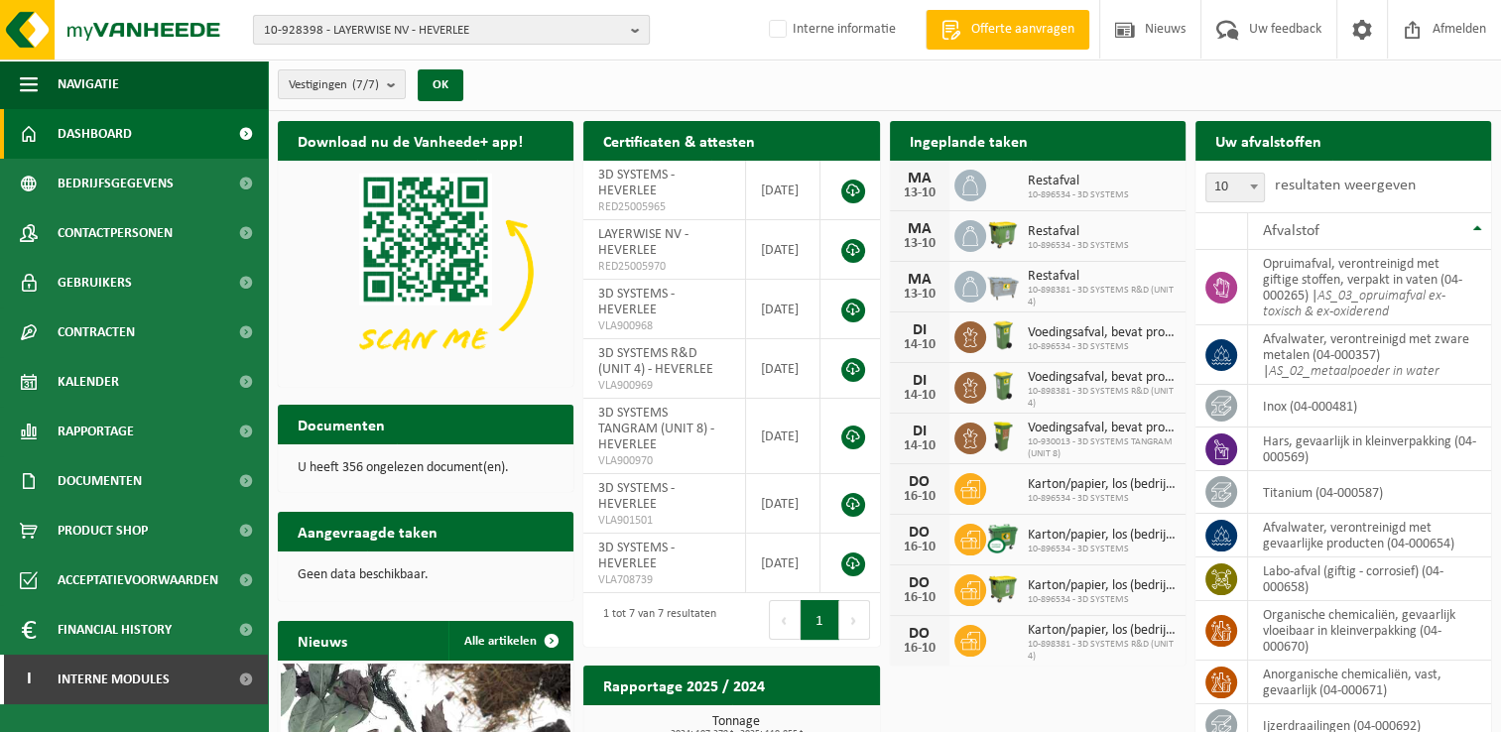
click at [460, 25] on span "10-928398 - LAYERWISE NV - HEVERLEE" at bounding box center [443, 31] width 359 height 30
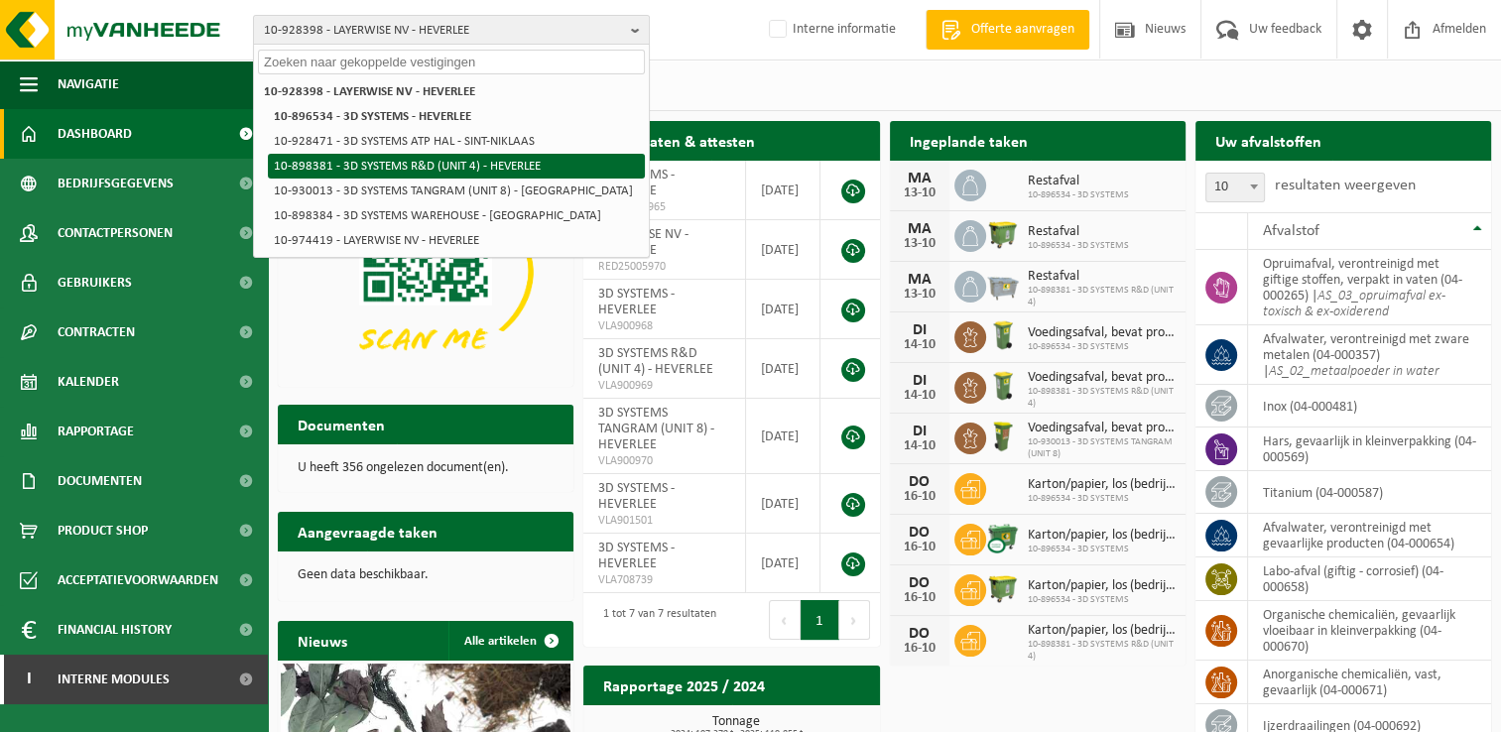
click at [506, 166] on li "10-898381 - 3D SYSTEMS R&D (UNIT 4) - HEVERLEE" at bounding box center [456, 166] width 377 height 25
